Goal: Navigation & Orientation: Find specific page/section

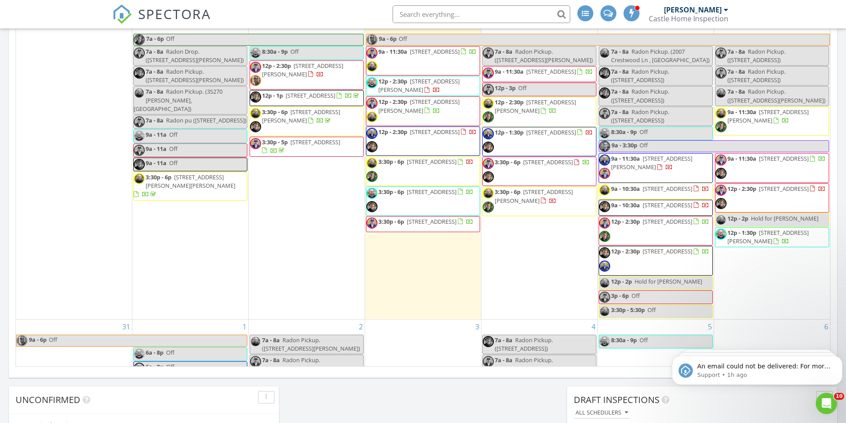
scroll to position [442, 0]
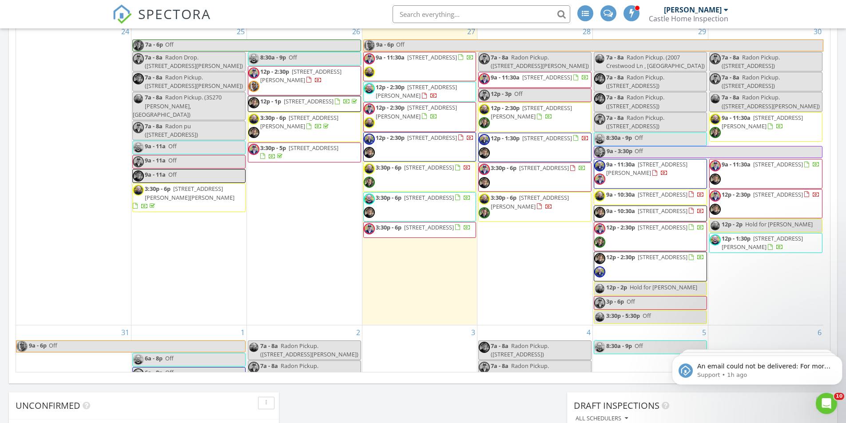
click at [658, 182] on span "9a - 11:30a 670 Revere Rd, Glen Ellyn 60137" at bounding box center [650, 173] width 112 height 27
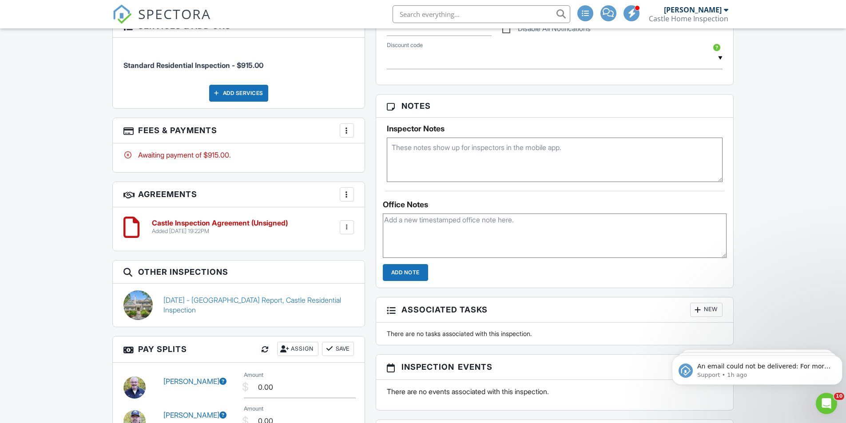
scroll to position [530, 0]
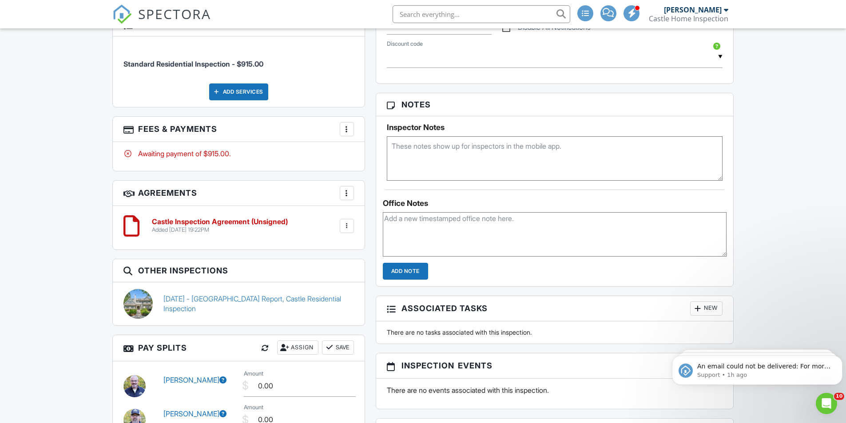
drag, startPoint x: 849, startPoint y: 62, endPoint x: 844, endPoint y: 222, distance: 160.0
click at [846, 219] on html "SPECTORA Dan Holzer Castle Home Inspection Role: Inspector Dashboard New Inspec…" at bounding box center [423, 155] width 846 height 1370
click at [293, 299] on link "12/08/2023 - Castle Radon Report, Castle Residential Inspection" at bounding box center [258, 304] width 191 height 20
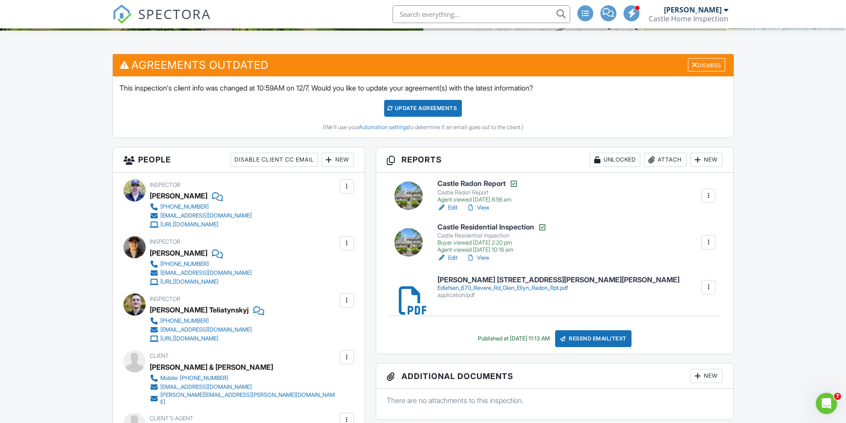
drag, startPoint x: 849, startPoint y: 44, endPoint x: 852, endPoint y: 78, distance: 34.8
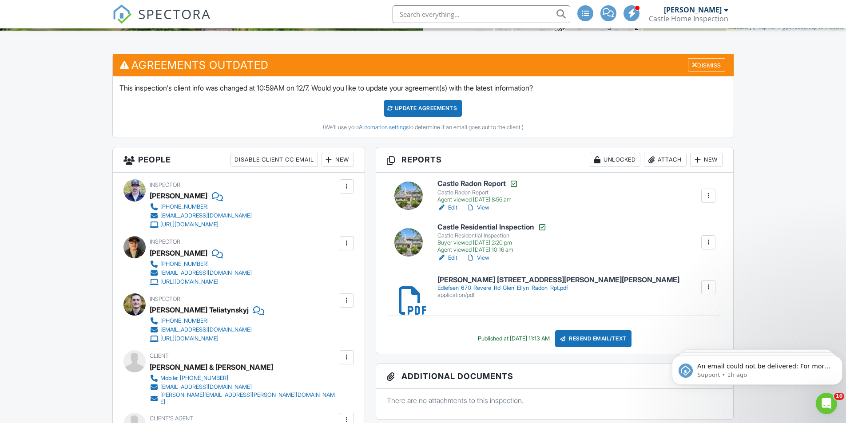
click at [485, 258] on link "View" at bounding box center [477, 258] width 23 height 9
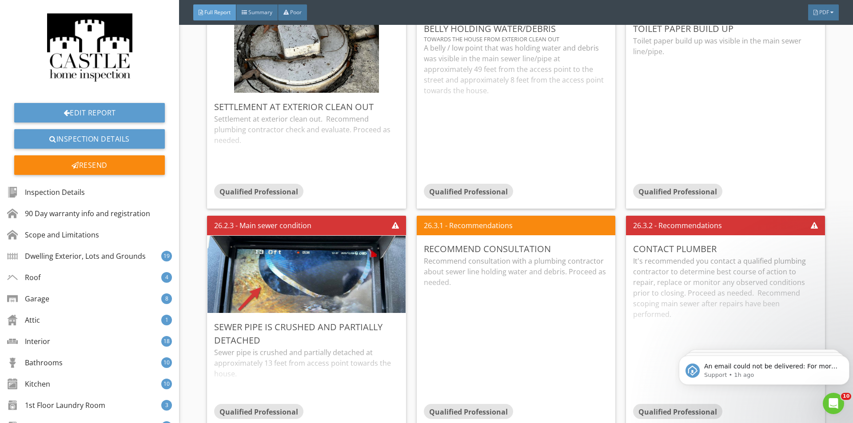
scroll to position [14508, 0]
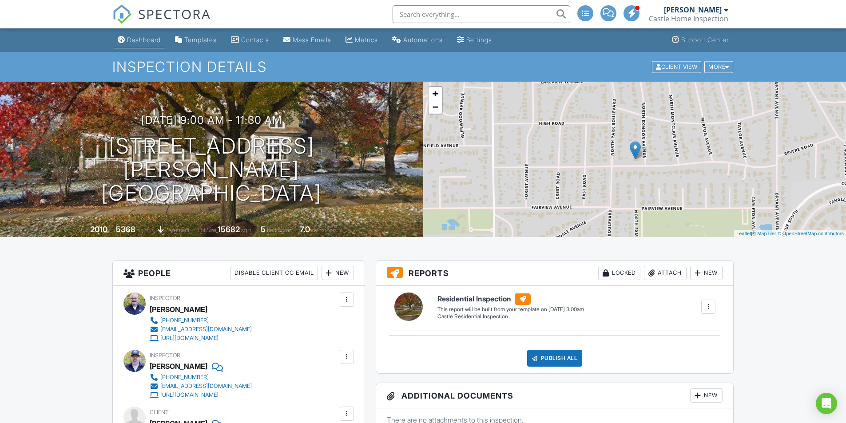
click at [133, 35] on link "Dashboard" at bounding box center [139, 40] width 50 height 16
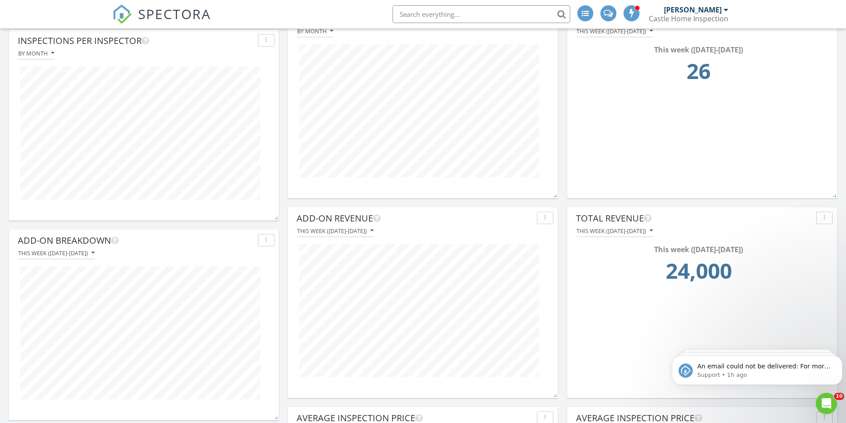
scroll to position [936, 0]
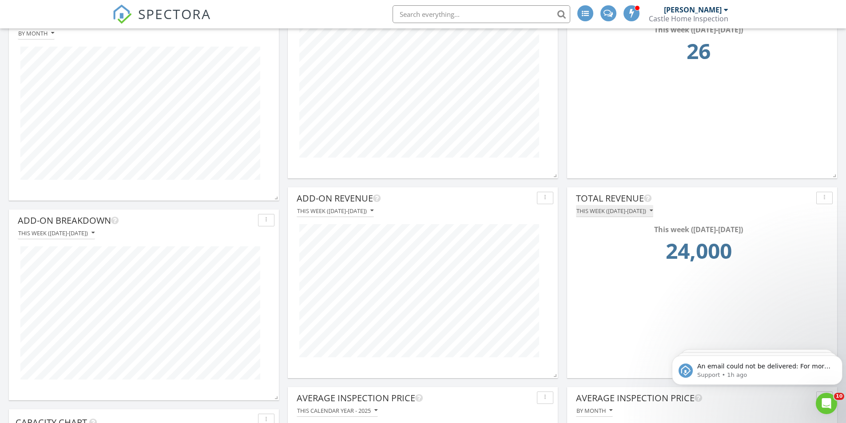
click at [616, 214] on div "This week ([DATE]-[DATE])" at bounding box center [615, 211] width 76 height 6
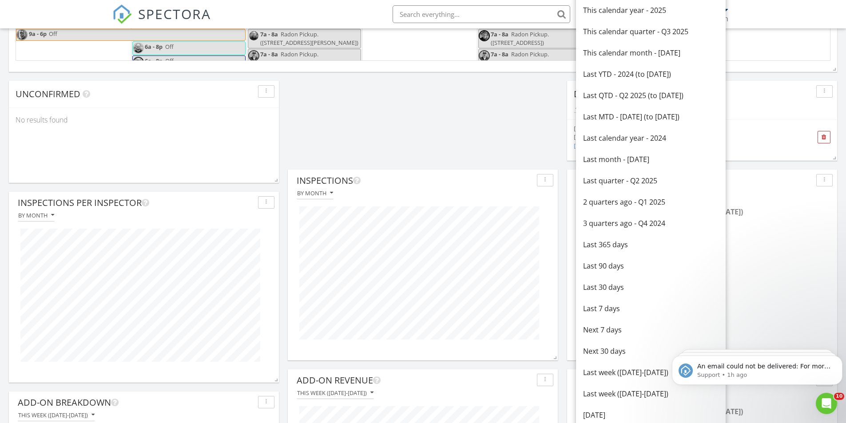
scroll to position [746, 0]
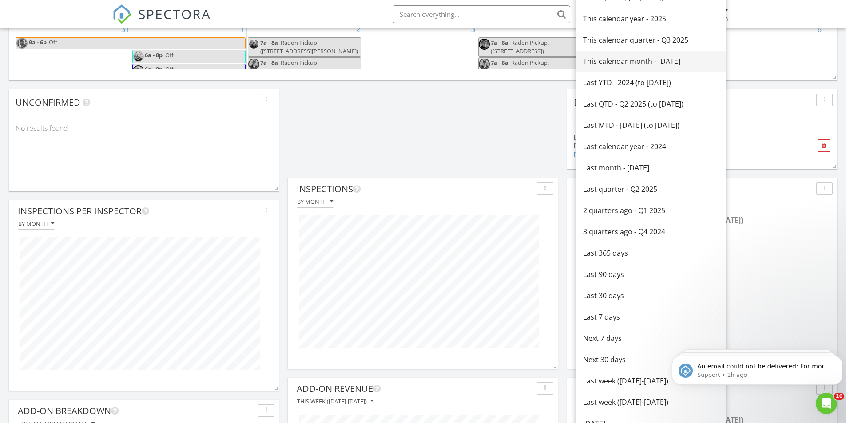
click at [653, 57] on div "This calendar month - [DATE]" at bounding box center [650, 61] width 135 height 11
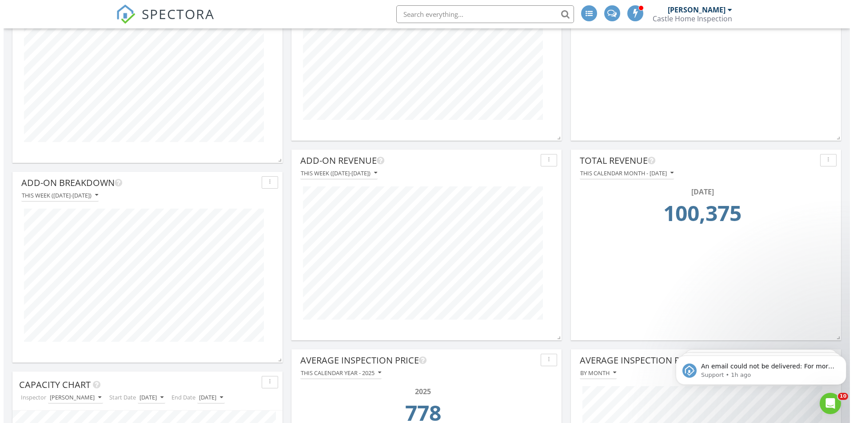
scroll to position [968, 0]
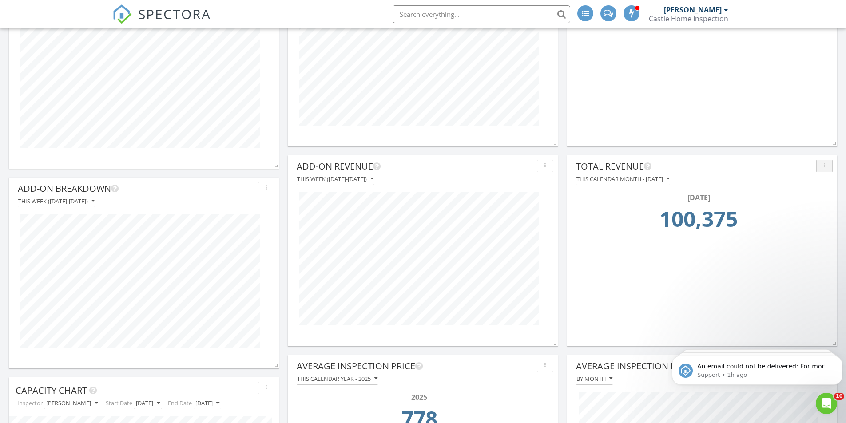
click at [823, 165] on div "button" at bounding box center [824, 166] width 8 height 6
click at [800, 184] on div "Edit" at bounding box center [810, 186] width 45 height 11
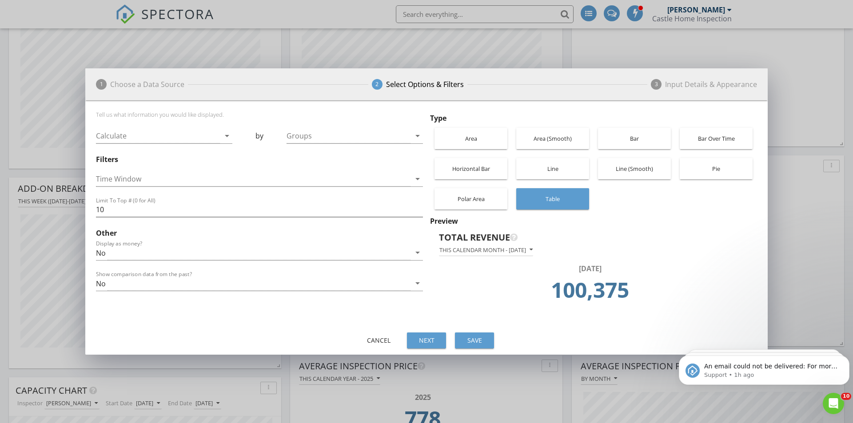
scroll to position [191, 272]
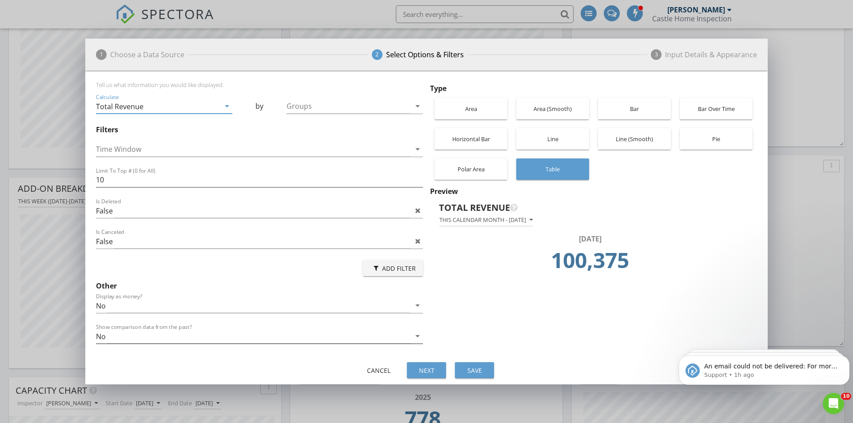
click at [412, 334] on icon "arrow_drop_down" at bounding box center [417, 336] width 11 height 11
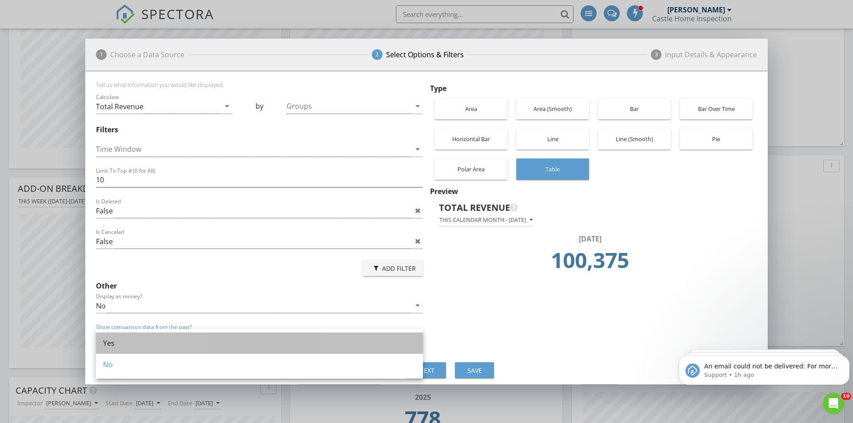
click at [146, 342] on div "Yes" at bounding box center [259, 343] width 313 height 11
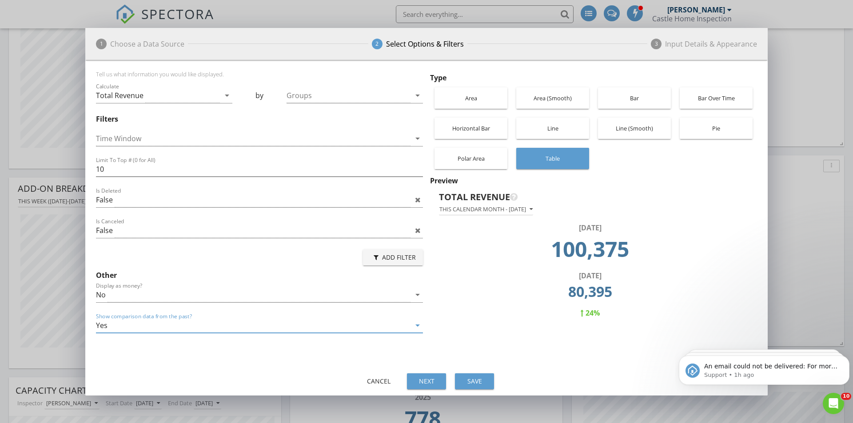
drag, startPoint x: 318, startPoint y: 297, endPoint x: 306, endPoint y: 297, distance: 12.4
click at [318, 297] on div "No" at bounding box center [253, 295] width 315 height 15
click at [147, 298] on div "Yes" at bounding box center [259, 302] width 313 height 11
click at [459, 214] on button "This calendar month - [DATE]" at bounding box center [486, 210] width 94 height 12
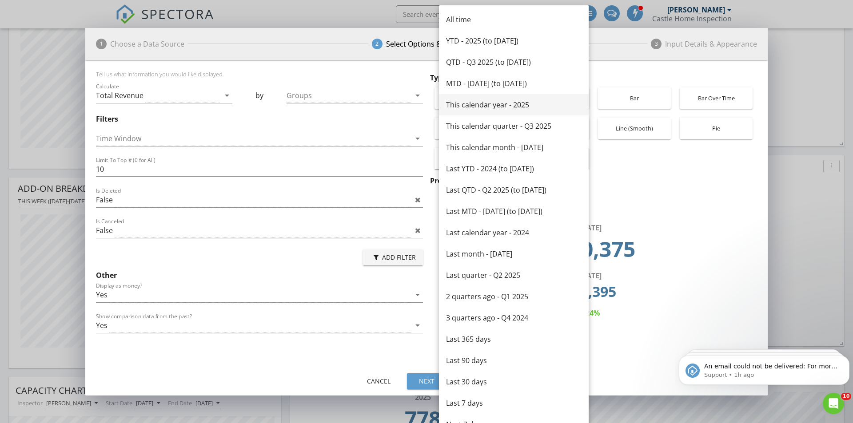
click at [502, 98] on link "This calendar year - 2025" at bounding box center [514, 104] width 150 height 21
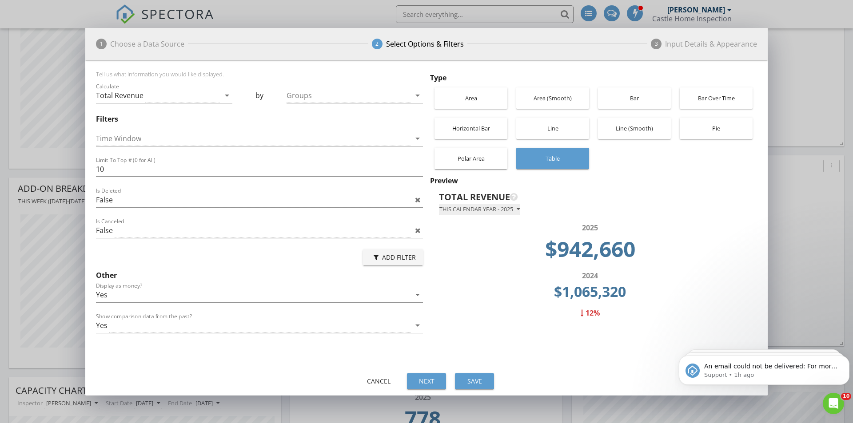
click at [469, 211] on div "This calendar year - 2025" at bounding box center [479, 210] width 80 height 6
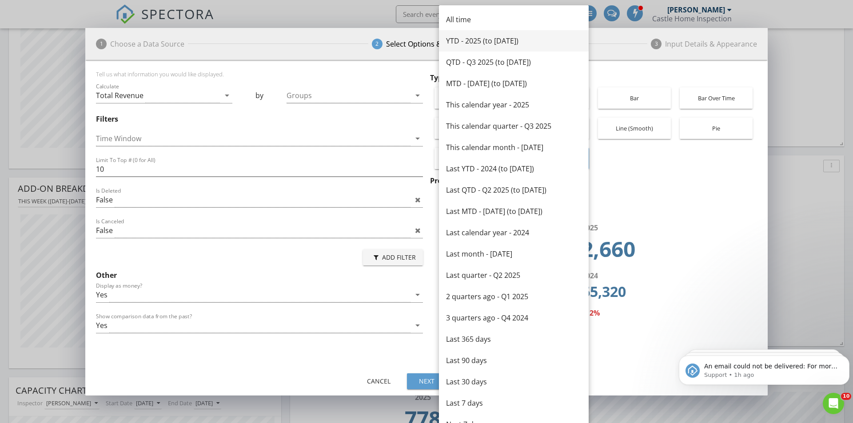
click at [500, 43] on div "YTD - 2025 (to [DATE])" at bounding box center [513, 41] width 135 height 11
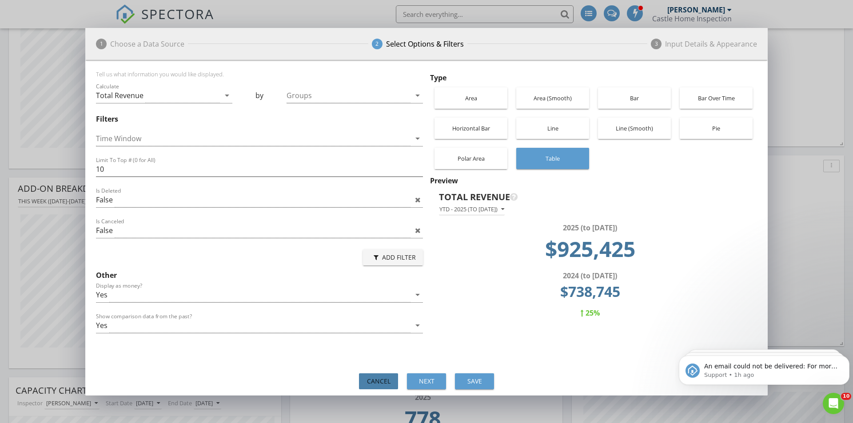
click at [376, 384] on div "Cancel" at bounding box center [378, 381] width 25 height 9
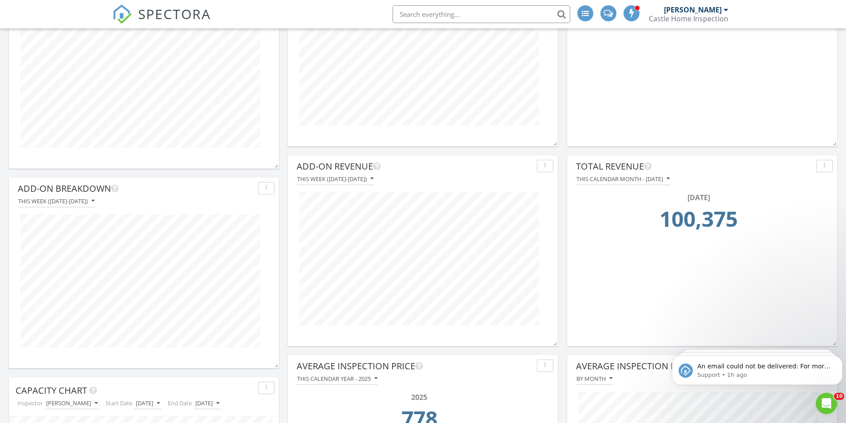
scroll to position [444031, 443951]
click at [611, 180] on div "This calendar month - [DATE]" at bounding box center [623, 179] width 93 height 6
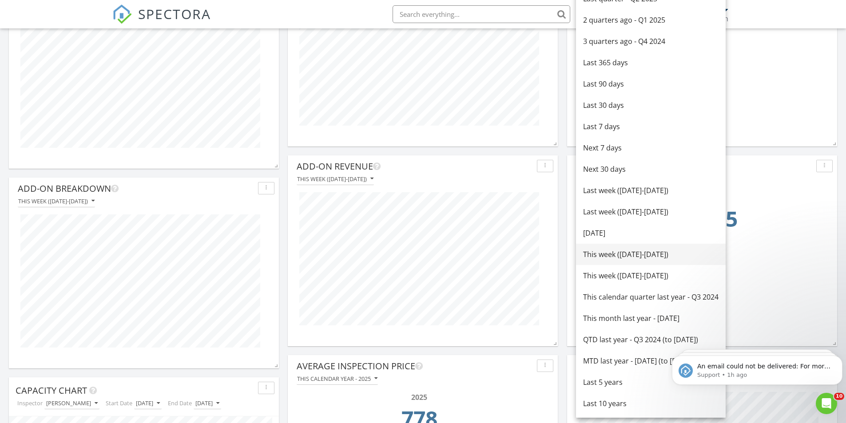
click at [602, 259] on div "This week ([DATE]-[DATE])" at bounding box center [650, 254] width 135 height 11
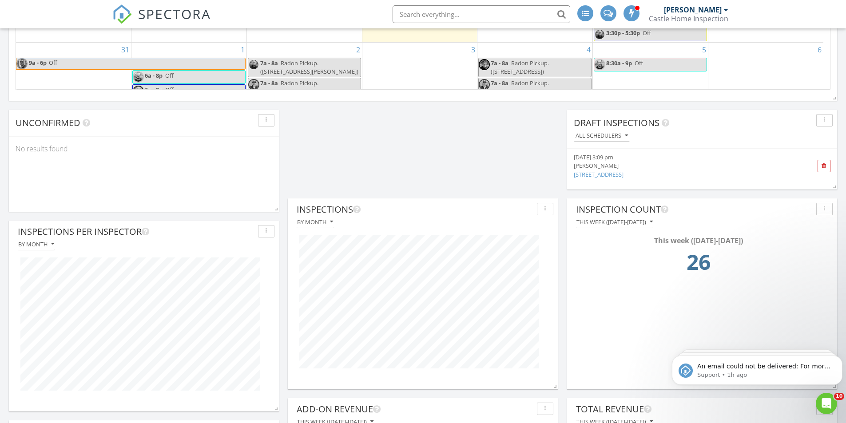
scroll to position [720, 0]
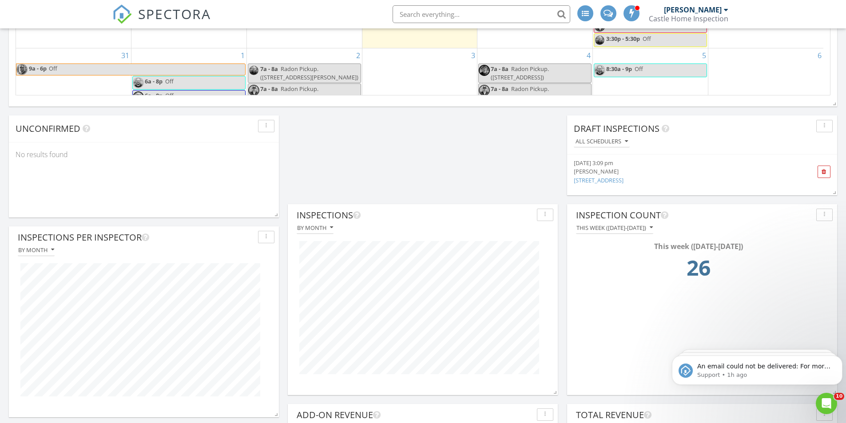
click at [822, 217] on div "button" at bounding box center [824, 215] width 8 height 6
click at [796, 234] on div "Edit" at bounding box center [810, 235] width 45 height 11
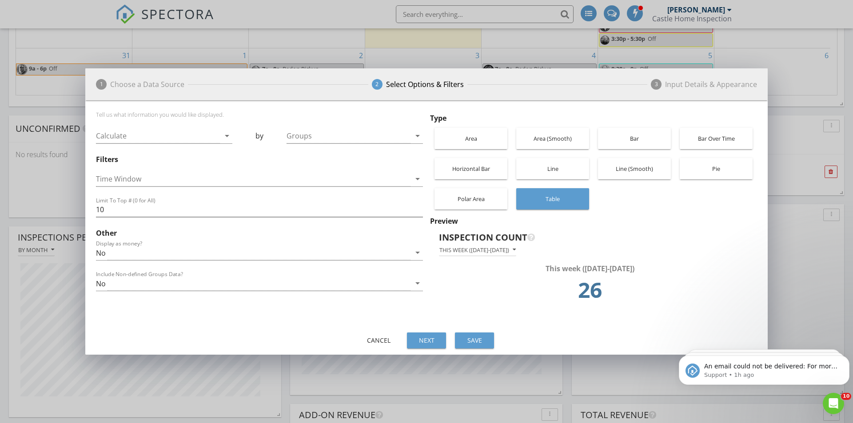
scroll to position [191, 272]
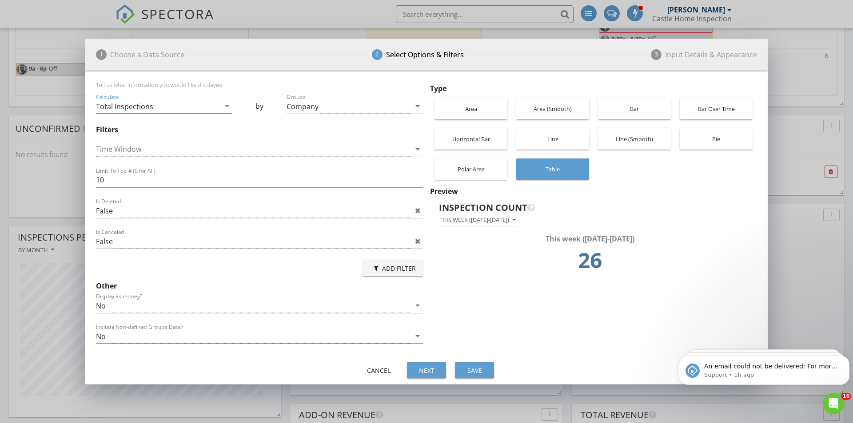
click at [413, 334] on icon "arrow_drop_down" at bounding box center [417, 336] width 11 height 11
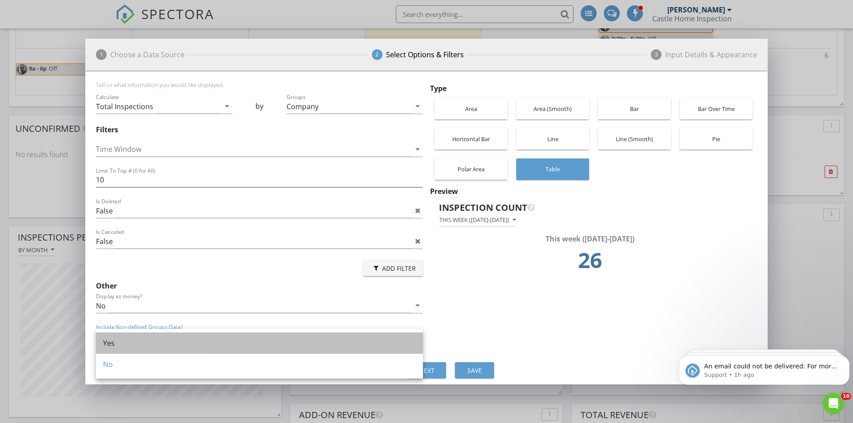
click at [131, 344] on div "Yes" at bounding box center [259, 343] width 313 height 11
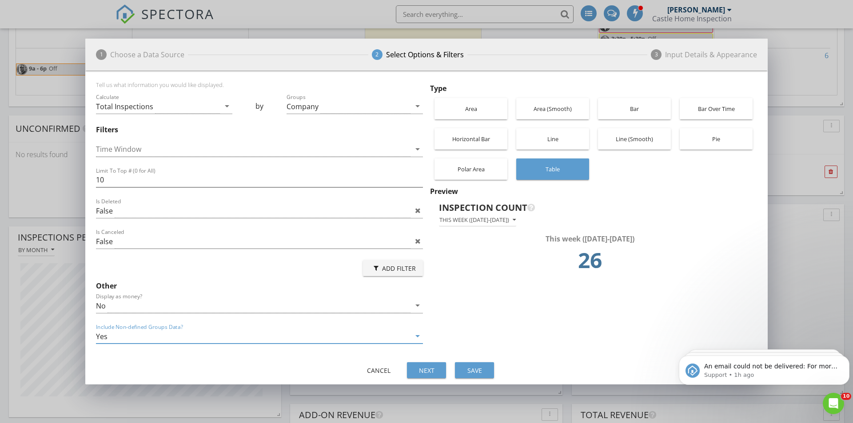
click at [499, 214] on div "Inspection Count" at bounding box center [586, 207] width 294 height 13
click at [495, 220] on div "This week ([DATE]-[DATE])" at bounding box center [477, 220] width 76 height 6
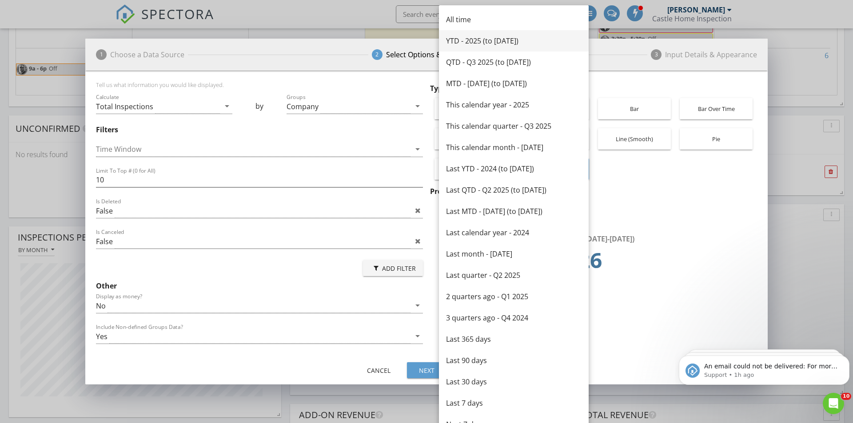
click at [498, 38] on div "YTD - 2025 (to [DATE])" at bounding box center [513, 41] width 135 height 11
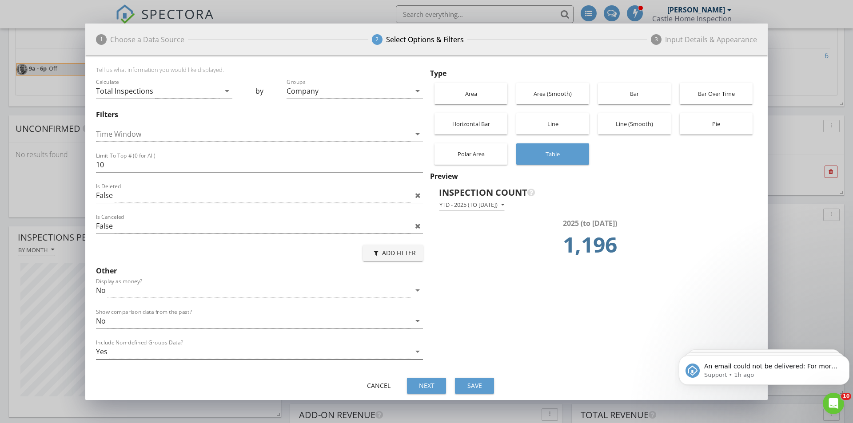
click at [421, 348] on icon "arrow_drop_down" at bounding box center [417, 351] width 11 height 11
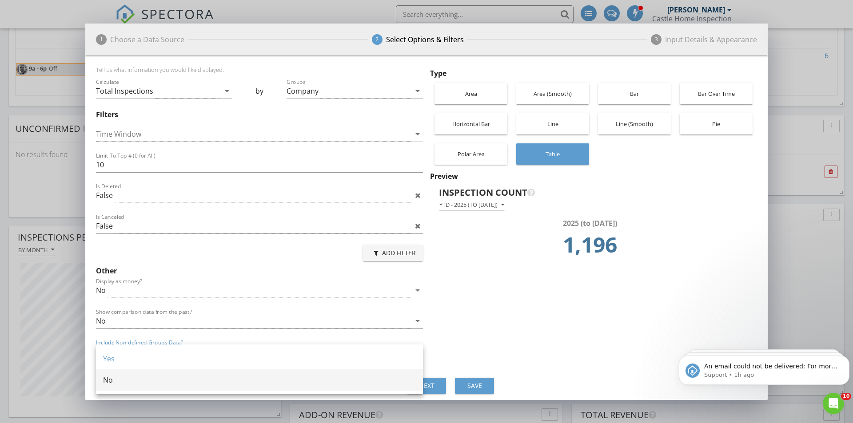
click at [126, 380] on div "No" at bounding box center [259, 380] width 313 height 11
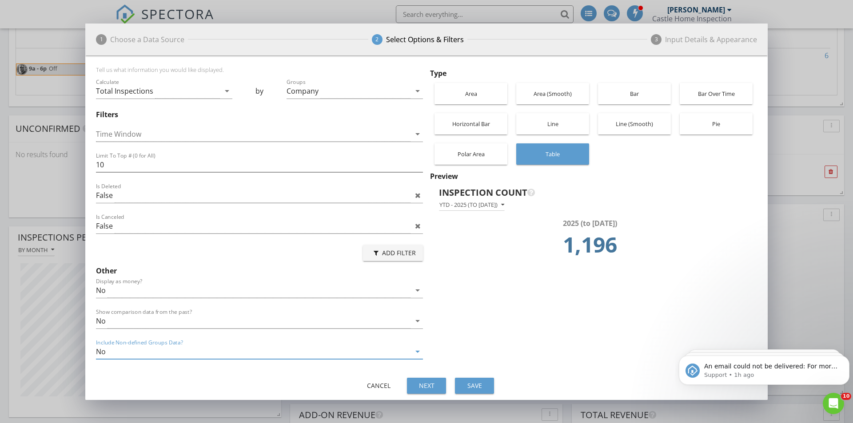
click at [423, 313] on div "Tell us what information you would like displayed. Calculate Total Inspections …" at bounding box center [261, 217] width 331 height 302
click at [415, 319] on icon "arrow_drop_down" at bounding box center [417, 321] width 11 height 11
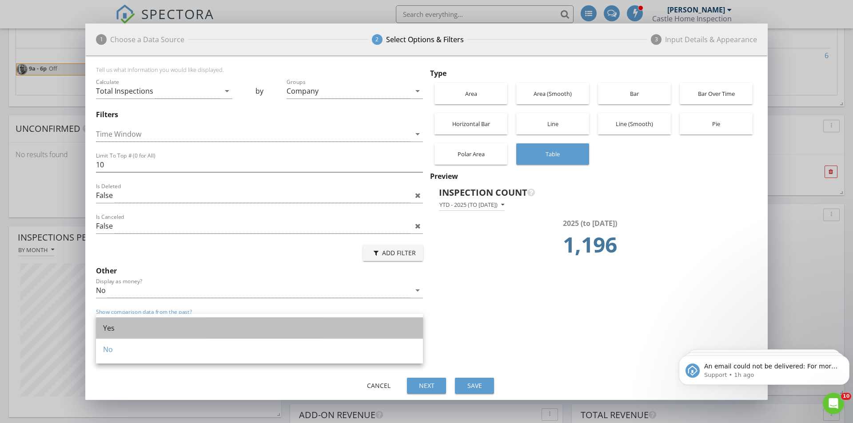
click at [189, 325] on div "Yes" at bounding box center [259, 328] width 313 height 11
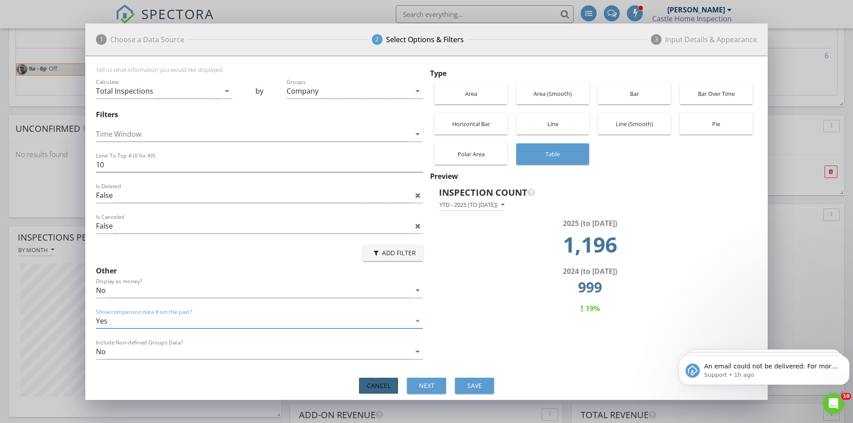
click at [372, 383] on div "Cancel" at bounding box center [378, 385] width 25 height 9
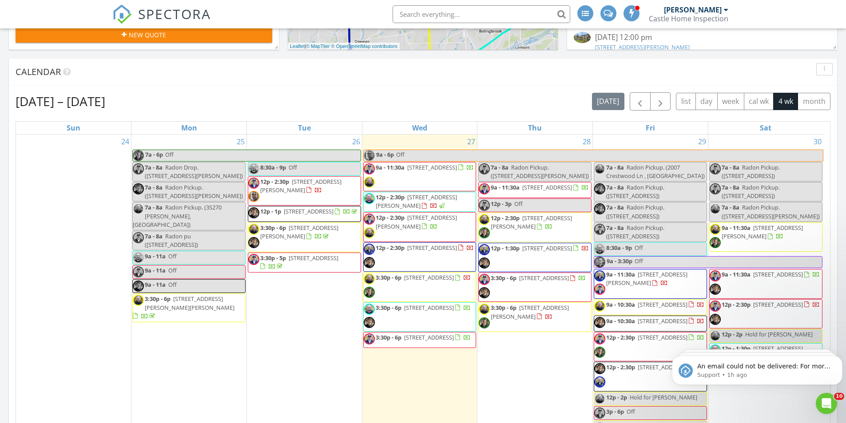
scroll to position [378, 0]
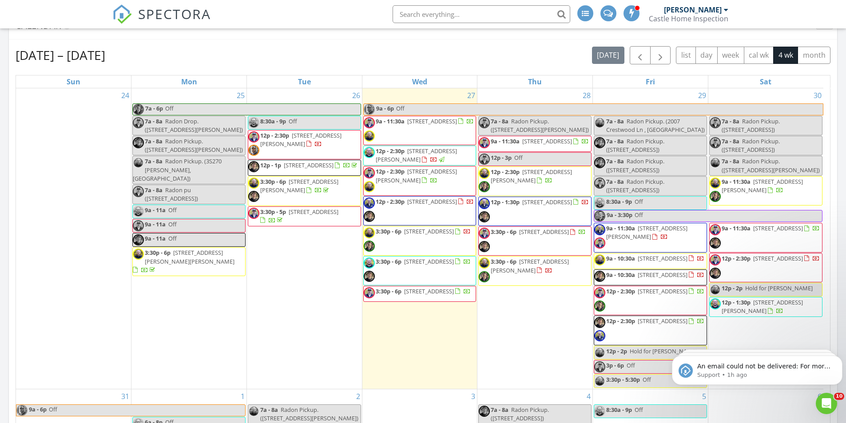
click at [565, 220] on span "12p - 1:30p 3S043 Timber Dr 043, Warrenville 60555" at bounding box center [534, 211] width 110 height 27
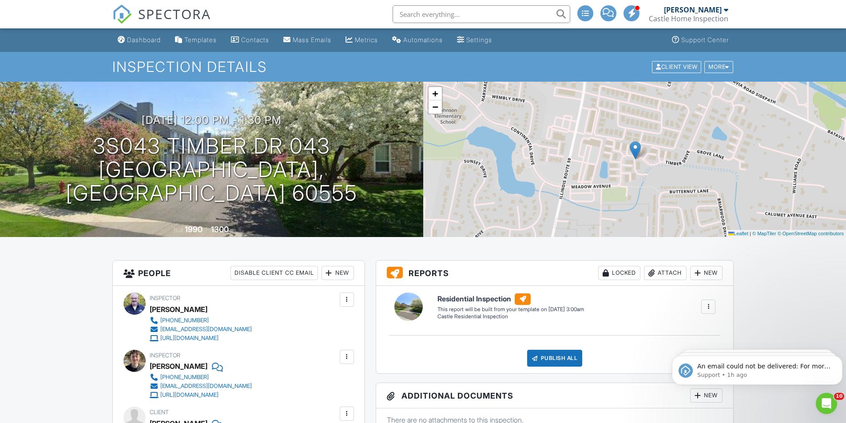
drag, startPoint x: 852, startPoint y: 92, endPoint x: 842, endPoint y: 10, distance: 82.8
click at [138, 40] on div "Dashboard" at bounding box center [144, 40] width 34 height 8
